Goal: Task Accomplishment & Management: Use online tool/utility

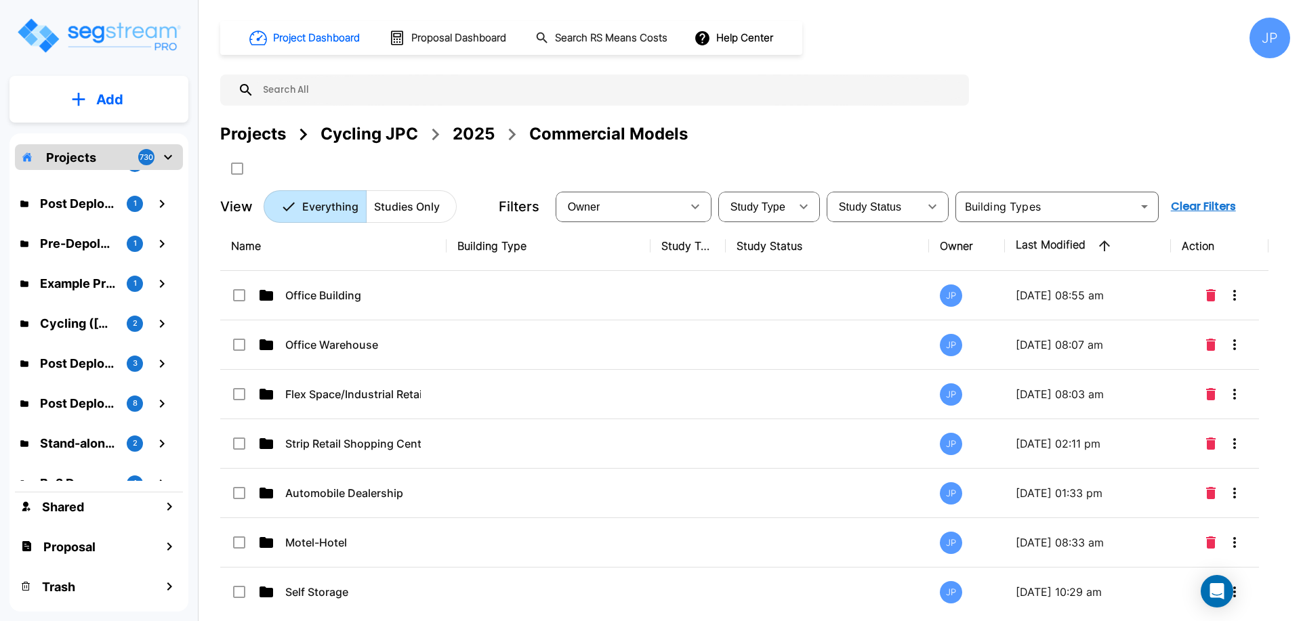
click at [477, 142] on div "2025" at bounding box center [474, 134] width 42 height 24
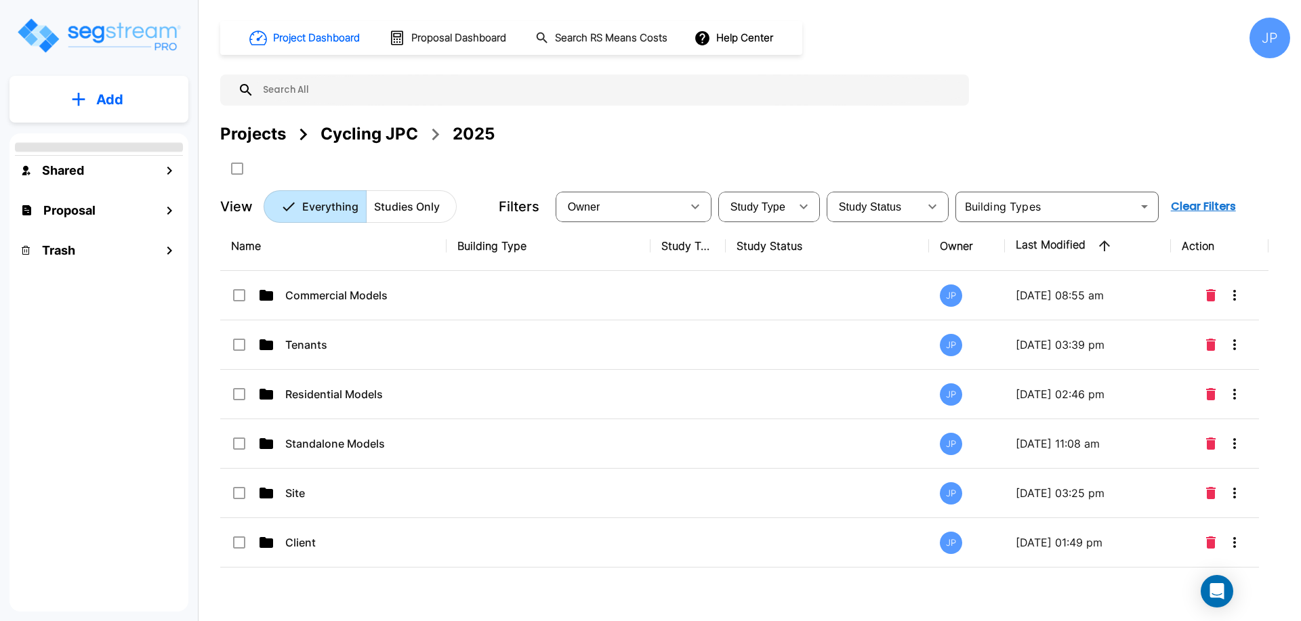
click at [388, 386] on p "Residential Models" at bounding box center [353, 394] width 136 height 16
click at [387, 386] on p "Residential Models" at bounding box center [353, 394] width 136 height 16
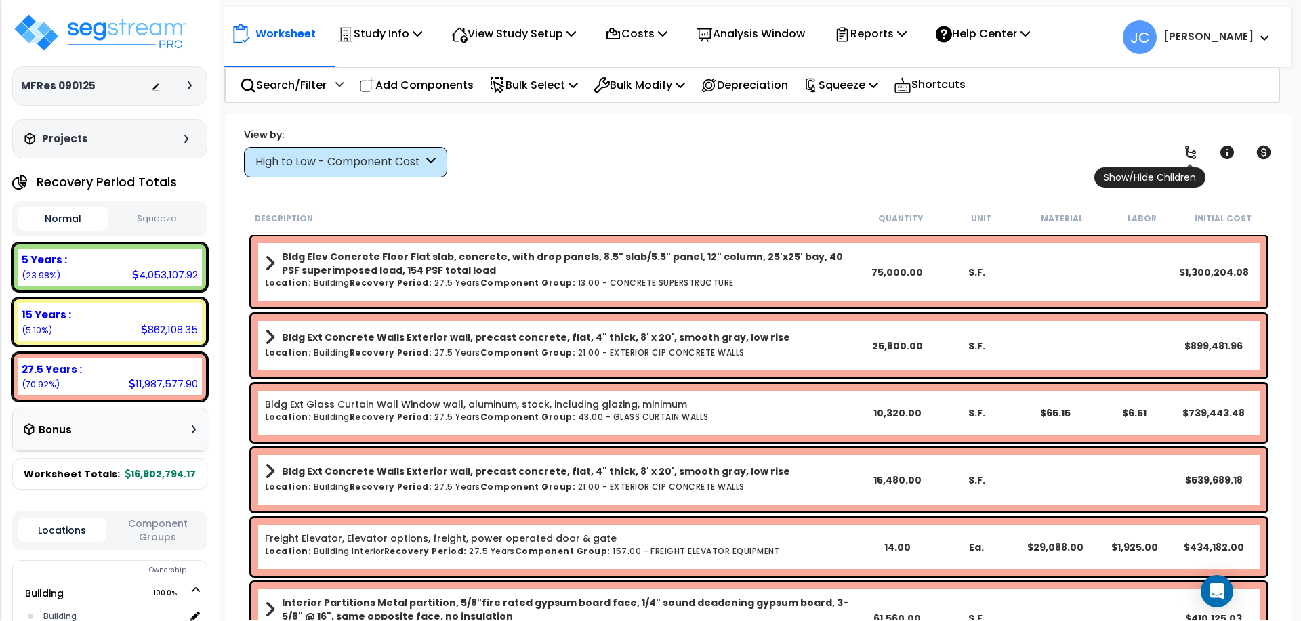
click at [1185, 154] on icon at bounding box center [1190, 152] width 16 height 16
click at [1187, 154] on icon at bounding box center [1190, 153] width 11 height 14
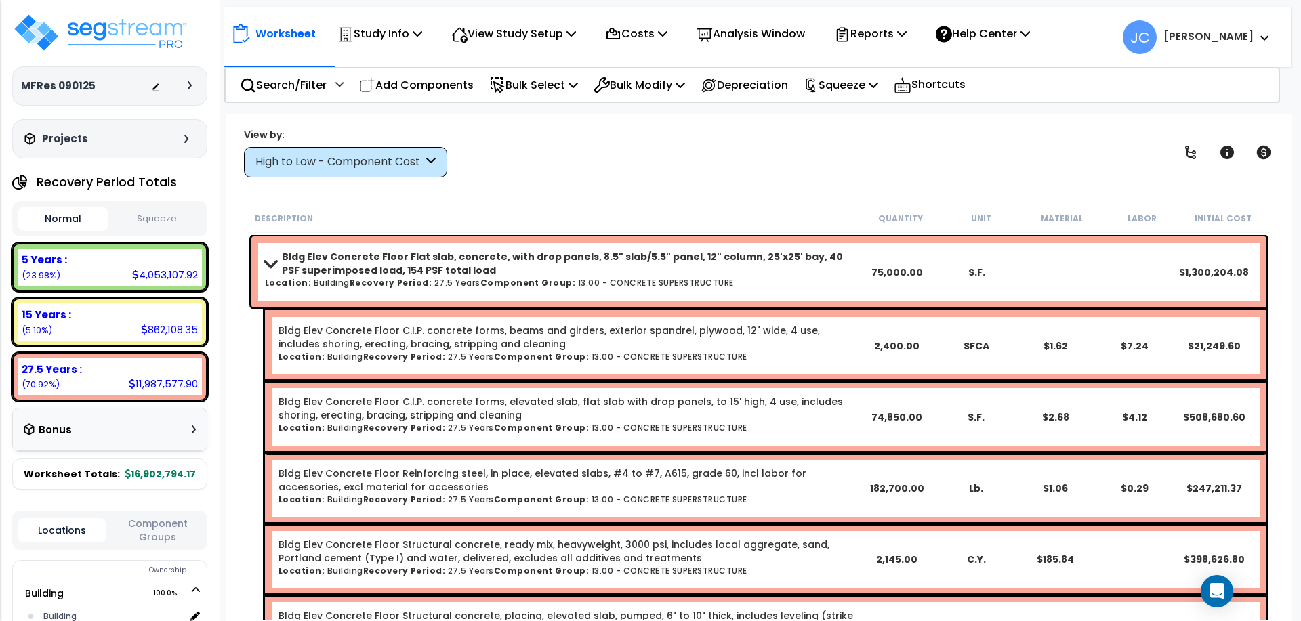
click at [367, 160] on div "High to Low - Component Cost" at bounding box center [338, 162] width 167 height 16
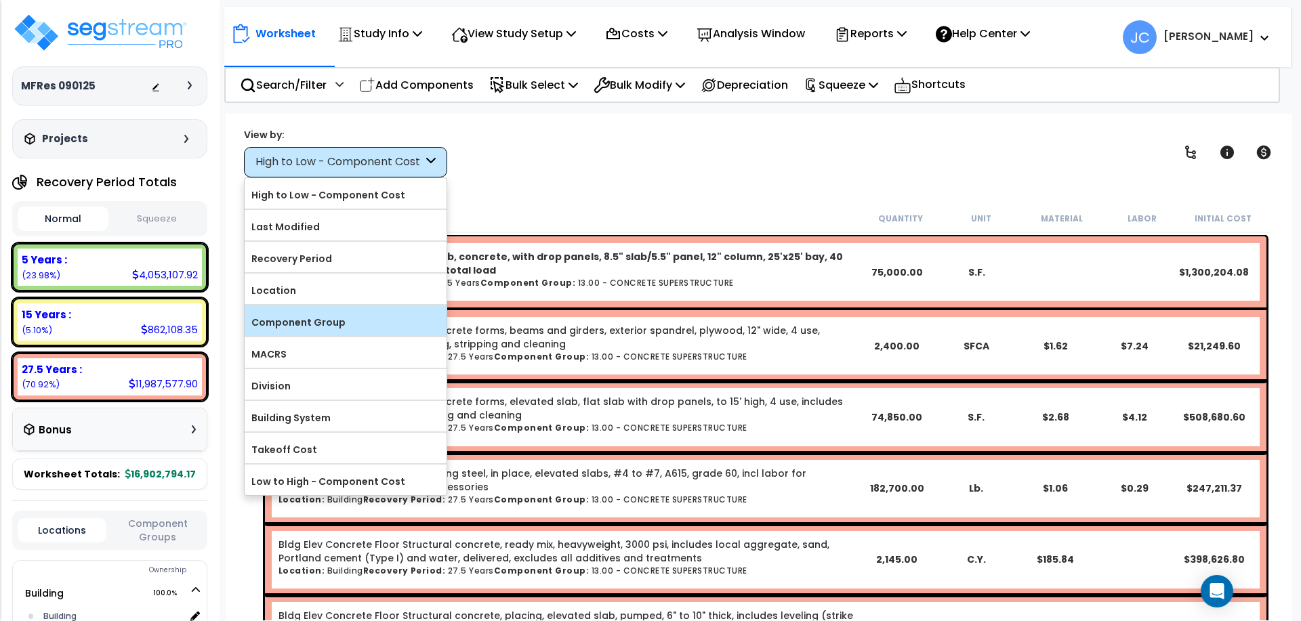
click at [344, 312] on label "Component Group" at bounding box center [346, 322] width 202 height 20
click at [0, 0] on input "Component Group" at bounding box center [0, 0] width 0 height 0
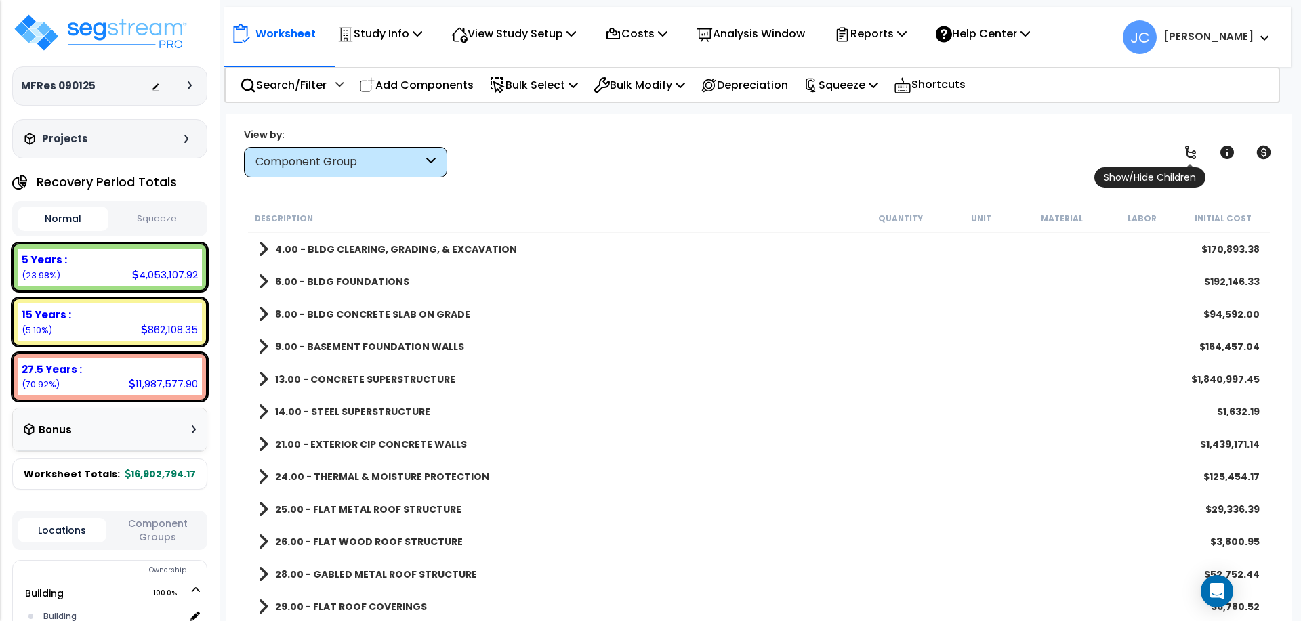
click at [1191, 167] on span "Show/Hide Children" at bounding box center [1149, 177] width 111 height 20
click at [1190, 167] on span "Show/Hide Children" at bounding box center [1149, 177] width 111 height 20
click at [1192, 158] on icon at bounding box center [1190, 152] width 16 height 16
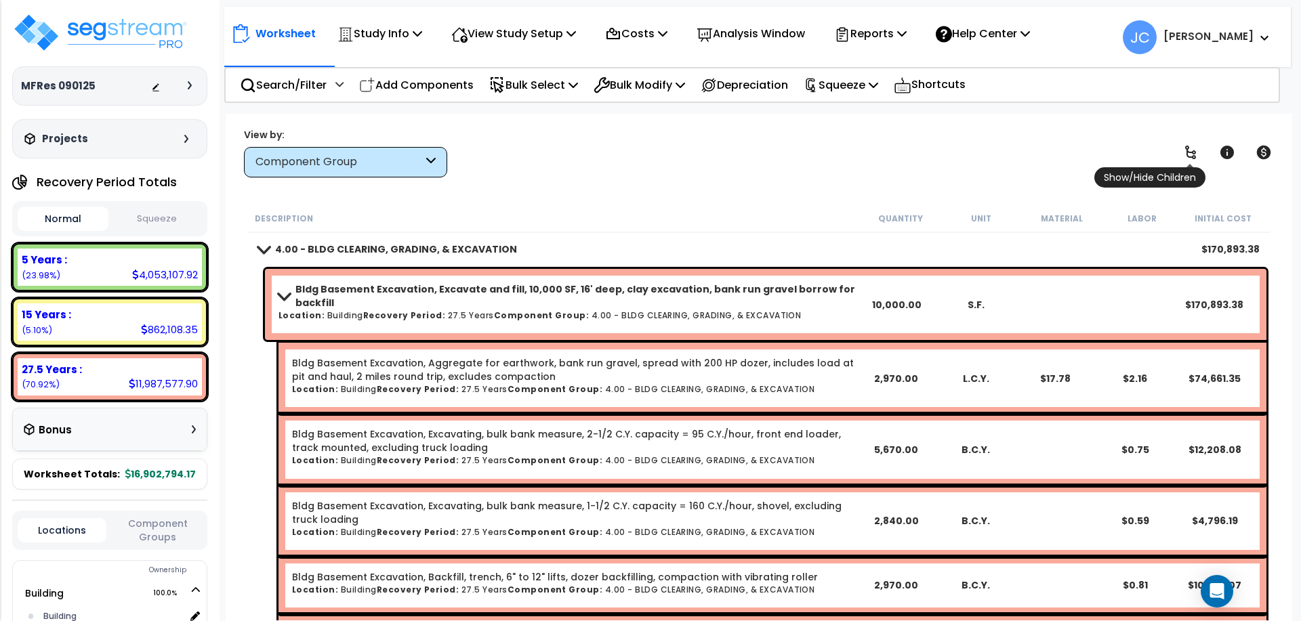
click at [1190, 152] on icon at bounding box center [1190, 152] width 16 height 16
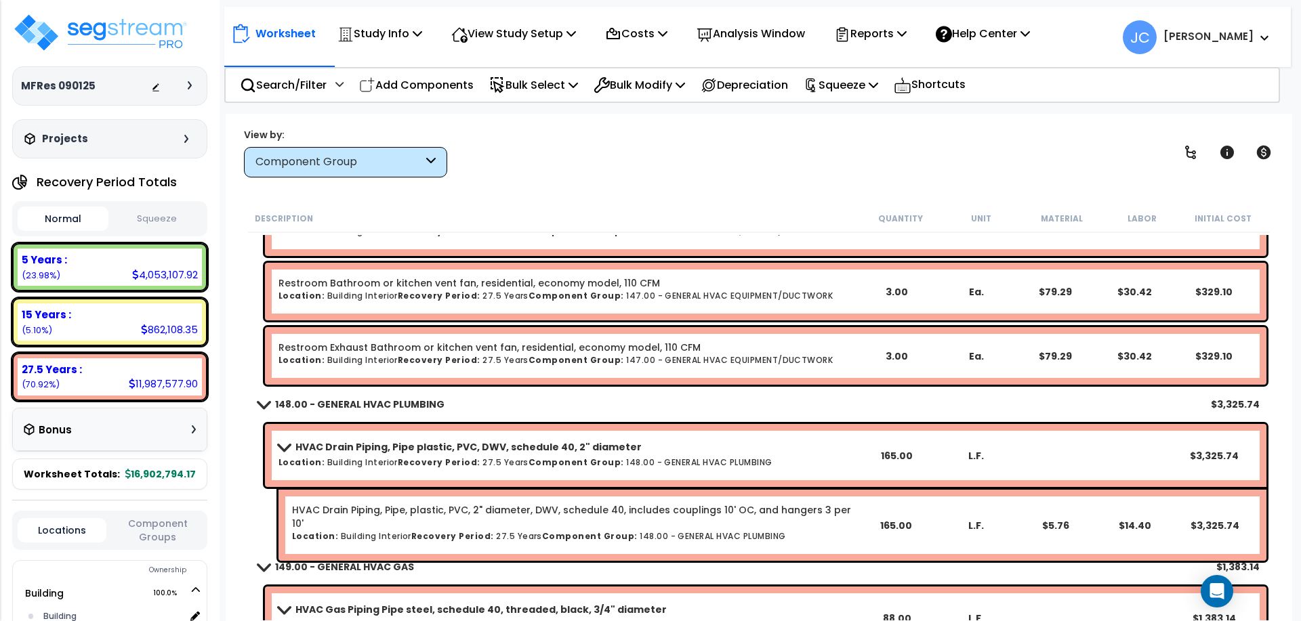
scroll to position [51630, 0]
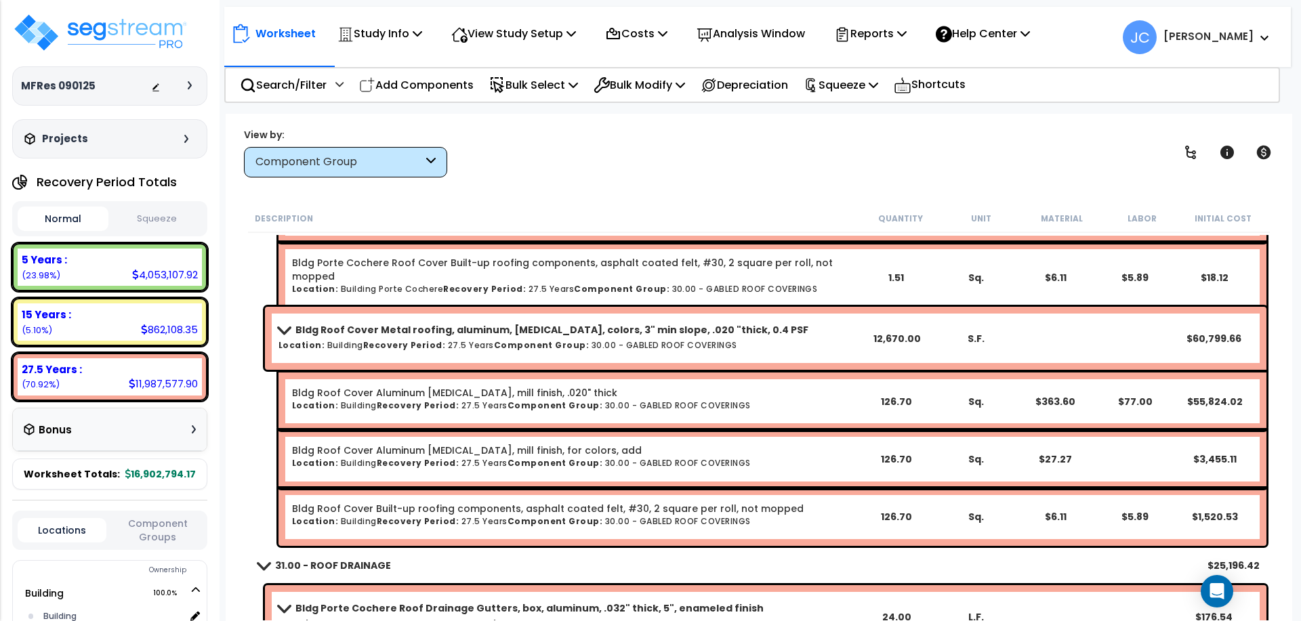
scroll to position [9075, 0]
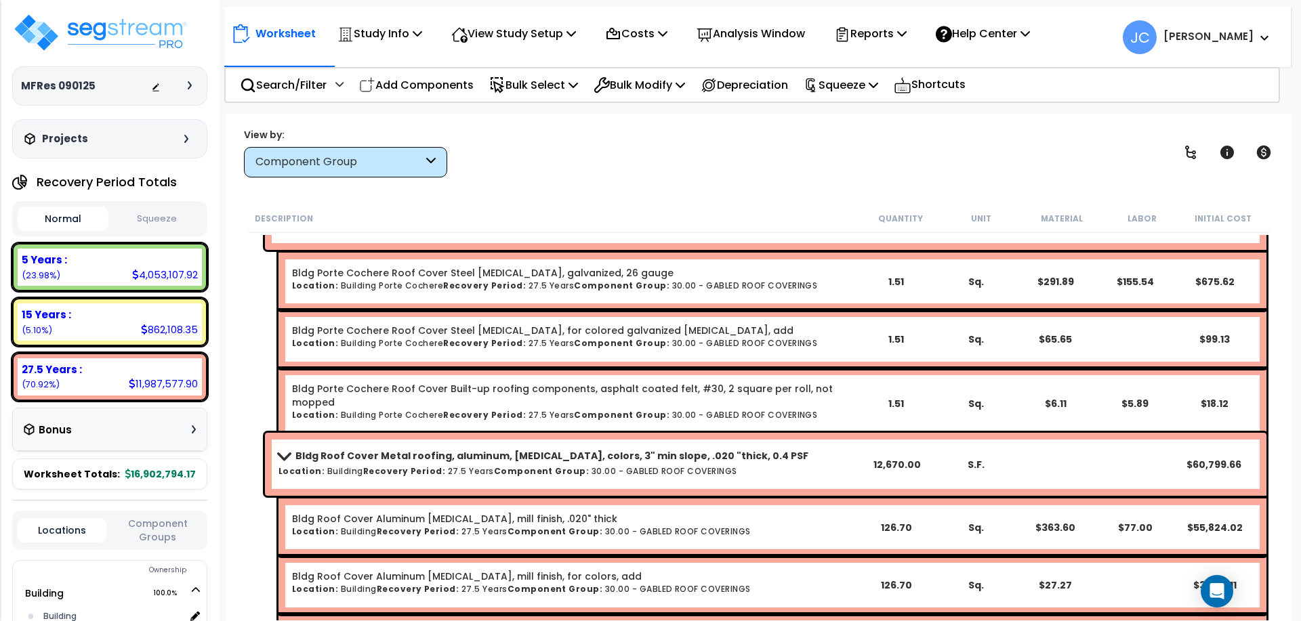
click at [1230, 36] on b "[PERSON_NAME]" at bounding box center [1208, 36] width 90 height 14
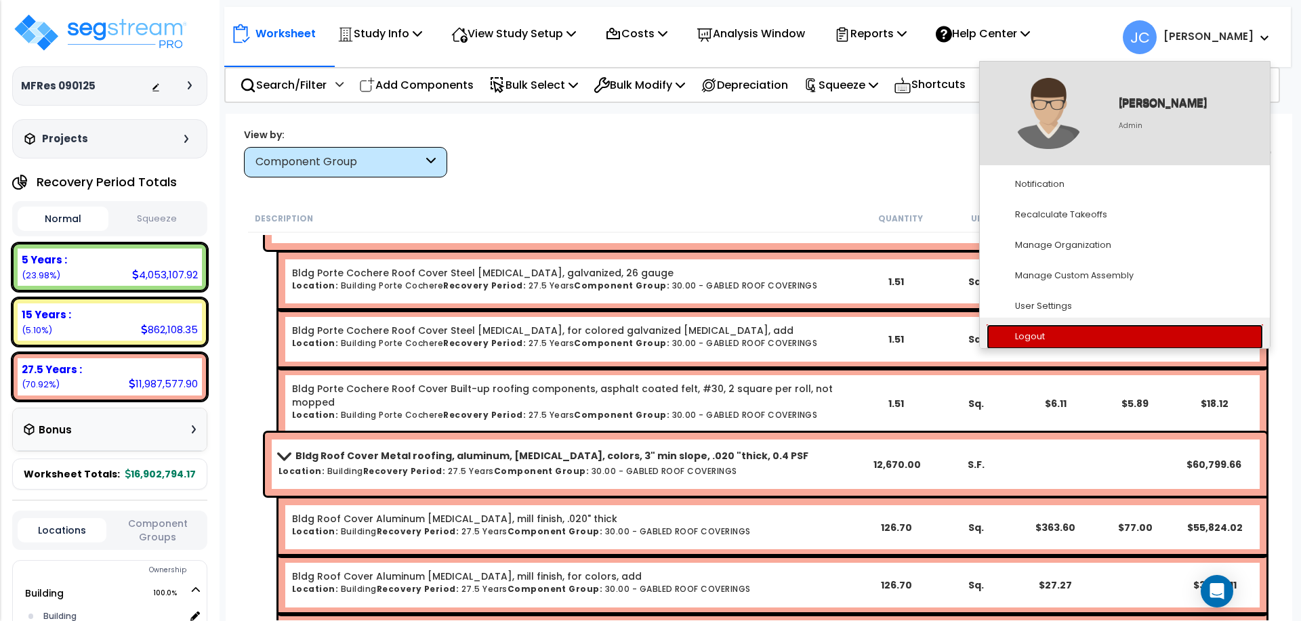
click at [1086, 333] on link "Logout" at bounding box center [1125, 337] width 276 height 25
